Goal: Transaction & Acquisition: Subscribe to service/newsletter

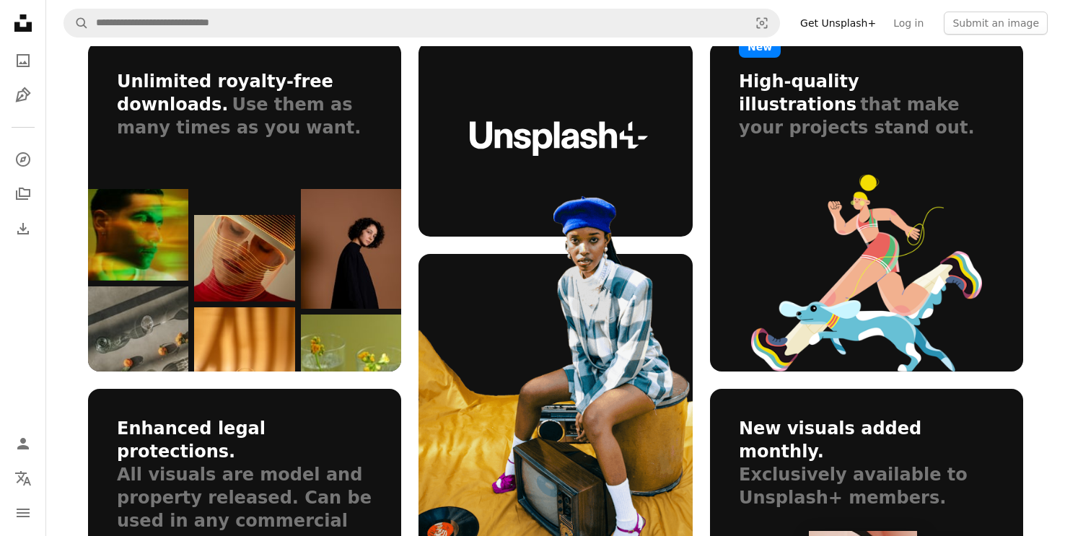
scroll to position [866, 0]
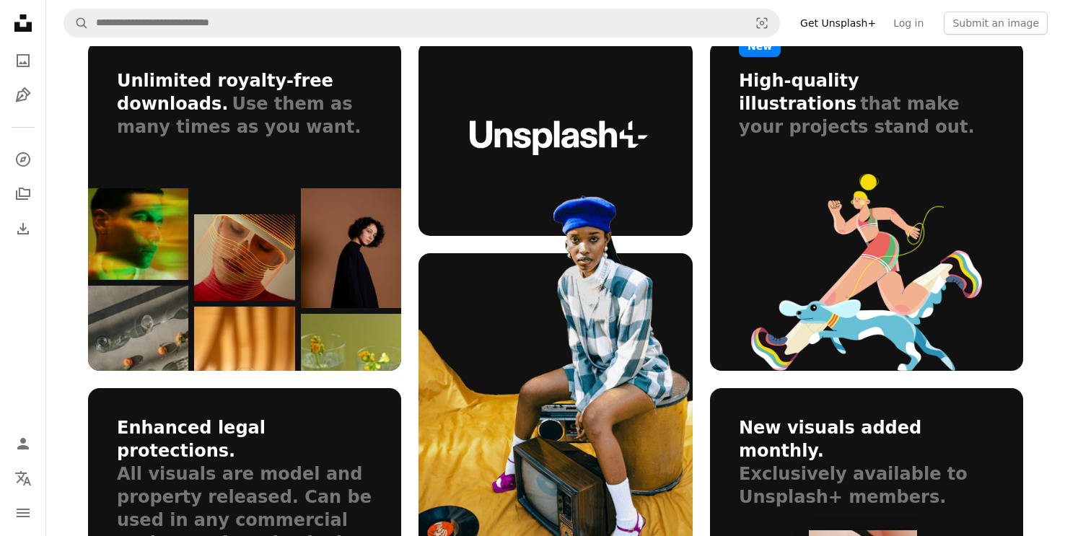
click at [175, 133] on span "Use them as many times as you want." at bounding box center [239, 115] width 244 height 43
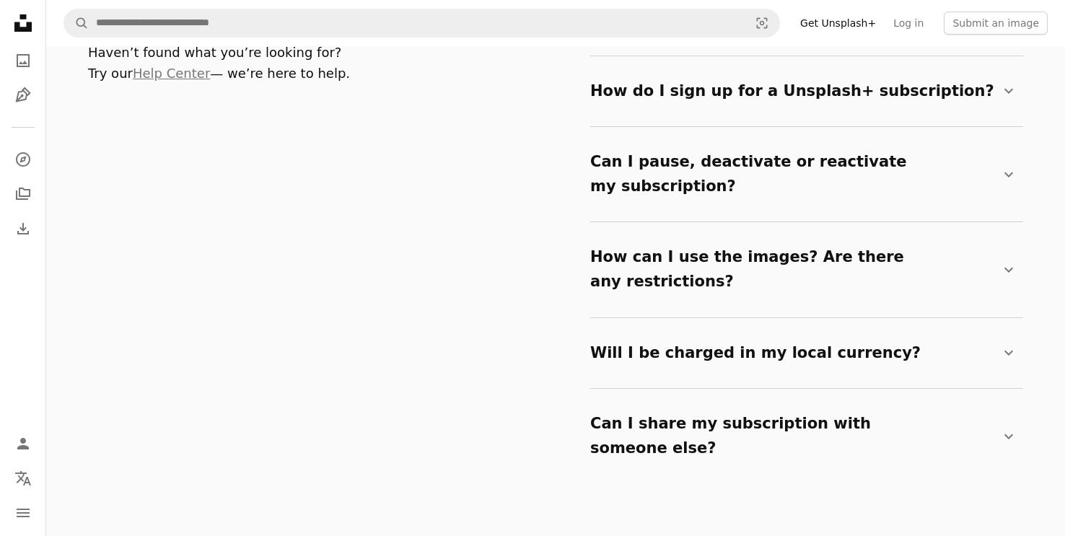
scroll to position [2430, 0]
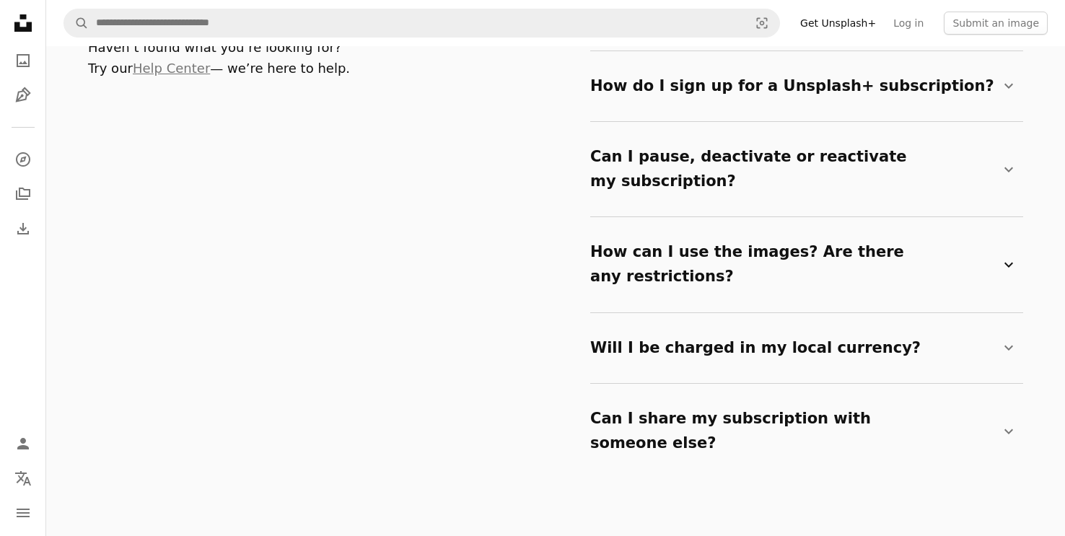
click at [1009, 256] on icon "Chevron down" at bounding box center [1008, 264] width 17 height 17
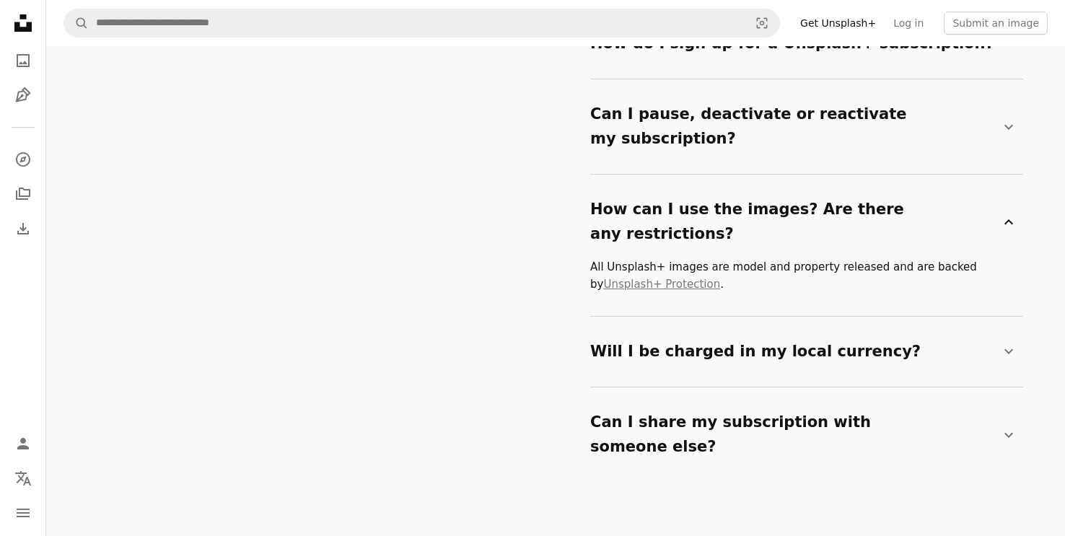
scroll to position [2474, 0]
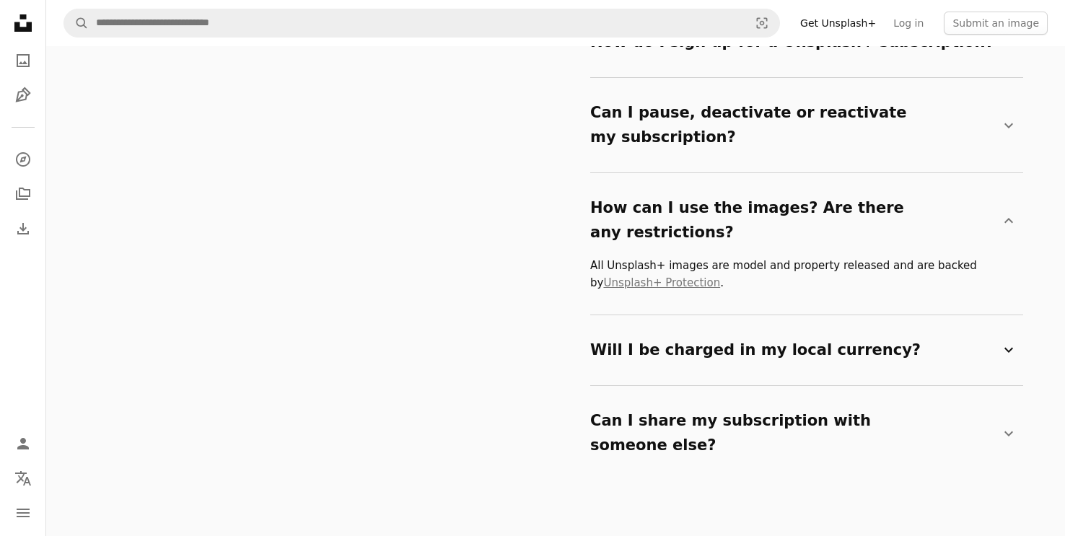
click at [1006, 341] on icon "Chevron down" at bounding box center [1008, 349] width 17 height 17
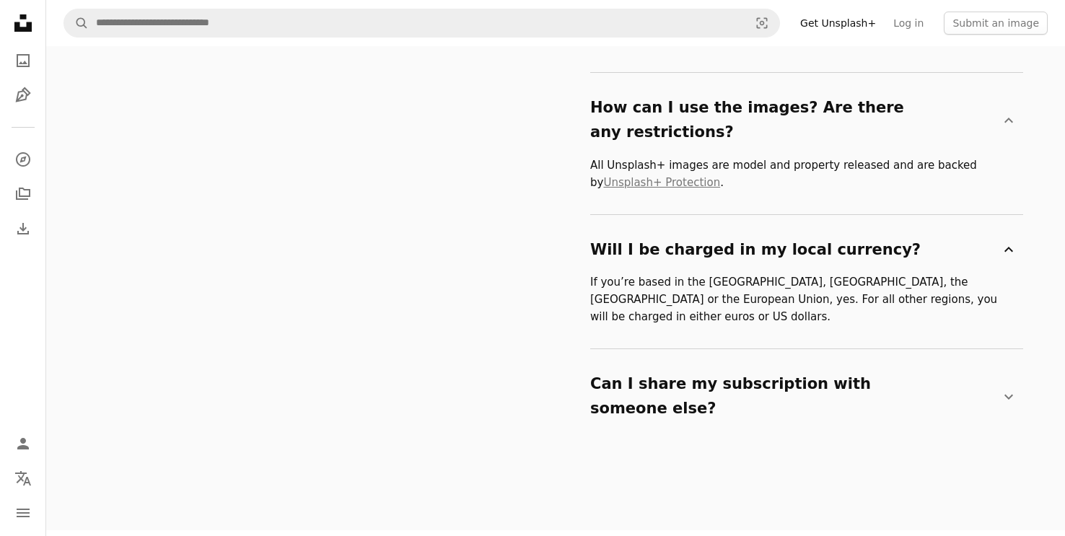
scroll to position [2580, 0]
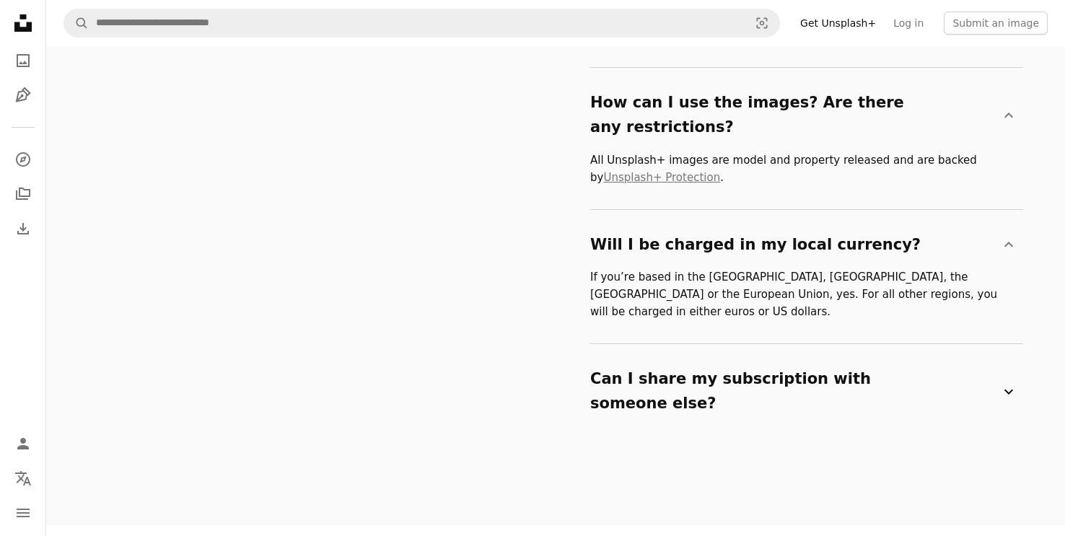
click at [1006, 383] on icon "Chevron down" at bounding box center [1008, 391] width 17 height 17
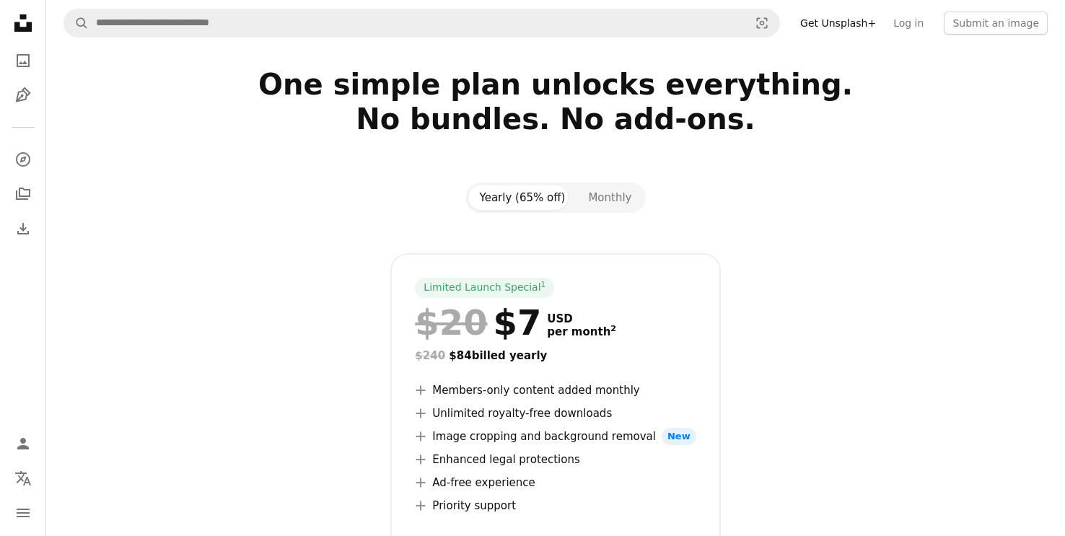
scroll to position [0, 0]
